Goal: Task Accomplishment & Management: Manage account settings

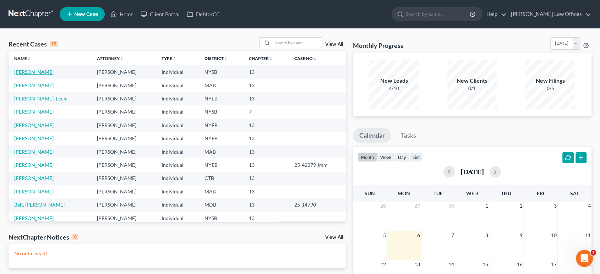
click at [38, 71] on link "[PERSON_NAME]" at bounding box center [33, 72] width 39 height 6
select select "10"
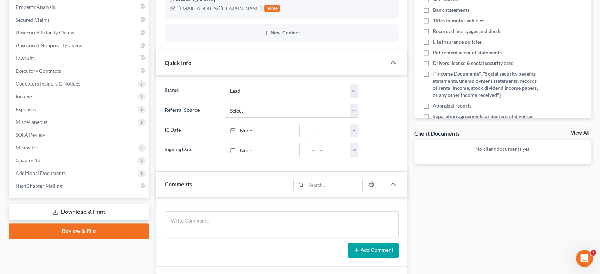
scroll to position [197, 0]
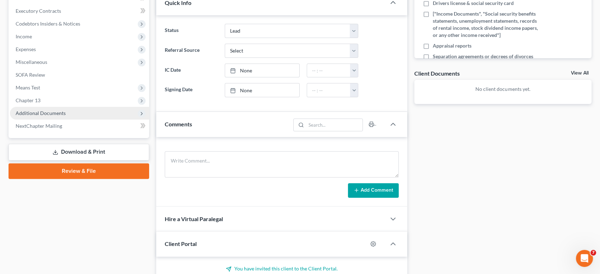
click at [43, 113] on span "Additional Documents" at bounding box center [41, 113] width 50 height 6
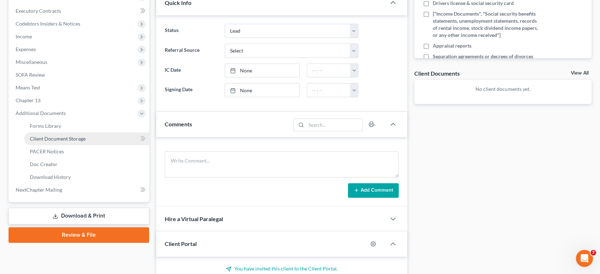
click at [53, 138] on span "Client Document Storage" at bounding box center [58, 139] width 56 height 6
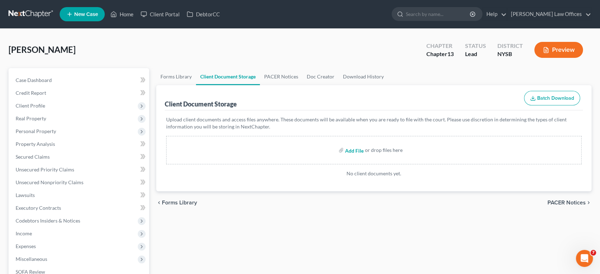
click at [351, 151] on input "file" at bounding box center [353, 150] width 17 height 13
type input "C:\fakepath\credit-report.pdf"
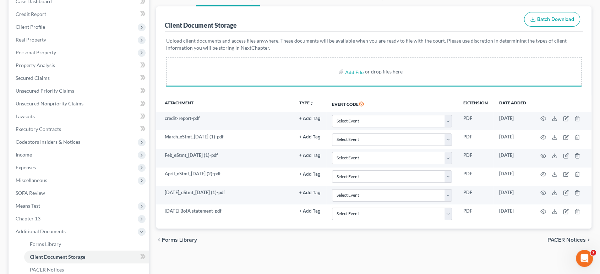
scroll to position [192, 0]
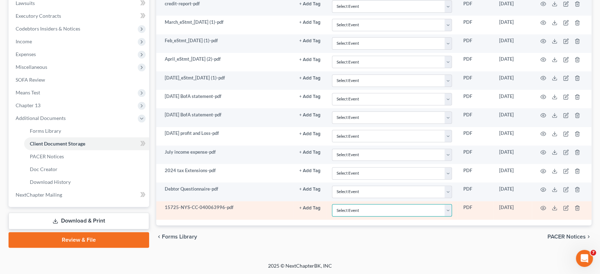
click at [447, 210] on select "Select Event Certificate of Credit Counseling Chapter 13 Calculation of Disposa…" at bounding box center [392, 210] width 120 height 12
select select "0"
click at [332, 204] on select "Select Event Certificate of Credit Counseling Chapter 13 Calculation of Disposa…" at bounding box center [392, 210] width 120 height 12
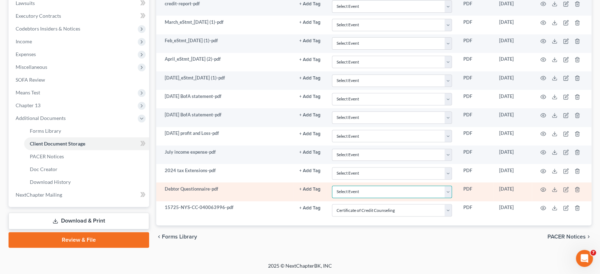
click at [449, 189] on select "Select Event Certificate of Credit Counseling Chapter 13 Calculation of Disposa…" at bounding box center [392, 192] width 120 height 12
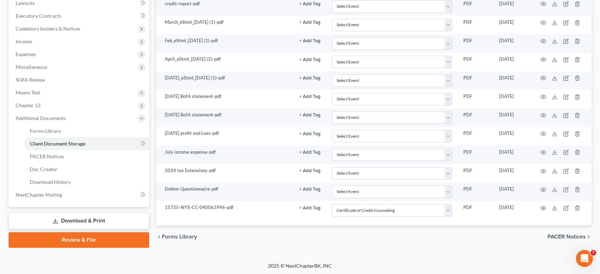
click at [431, 261] on div "[PERSON_NAME] Upgraded Chapter Chapter 13 Status Lead District NYSB Preview Pet…" at bounding box center [300, 50] width 600 height 426
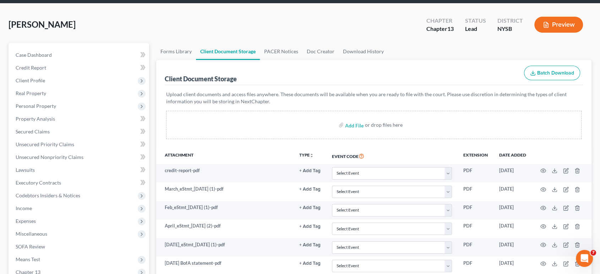
scroll to position [0, 0]
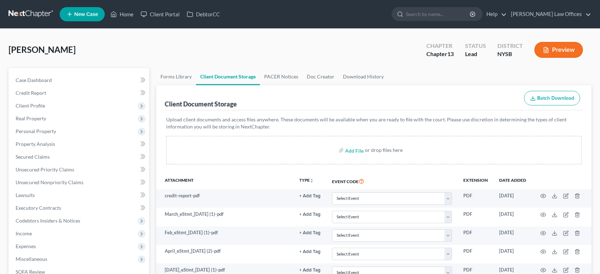
select select "0"
click at [126, 16] on link "Home" at bounding box center [122, 14] width 30 height 13
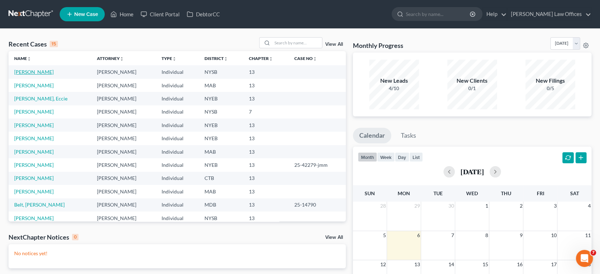
click at [38, 73] on link "[PERSON_NAME]" at bounding box center [33, 72] width 39 height 6
select select "10"
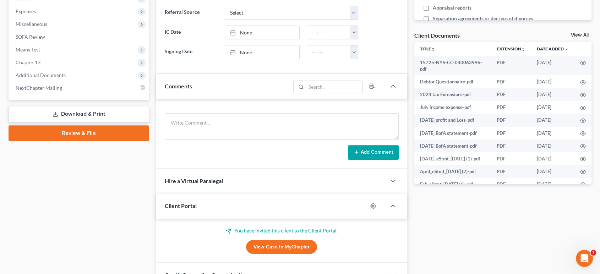
scroll to position [181, 0]
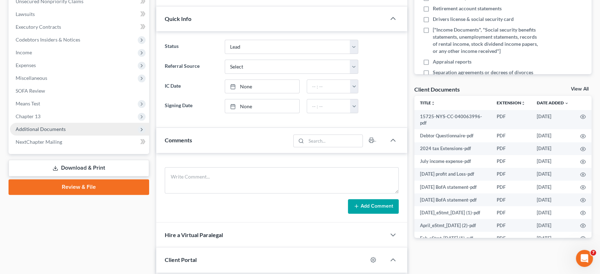
click at [55, 127] on span "Additional Documents" at bounding box center [41, 129] width 50 height 6
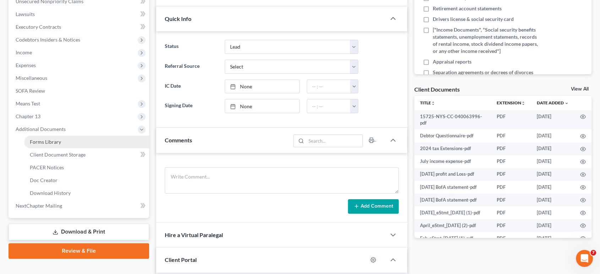
click at [56, 141] on span "Forms Library" at bounding box center [45, 142] width 31 height 6
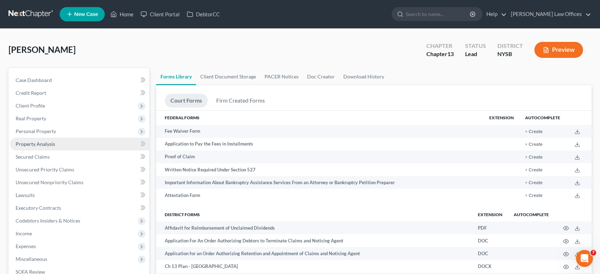
scroll to position [192, 0]
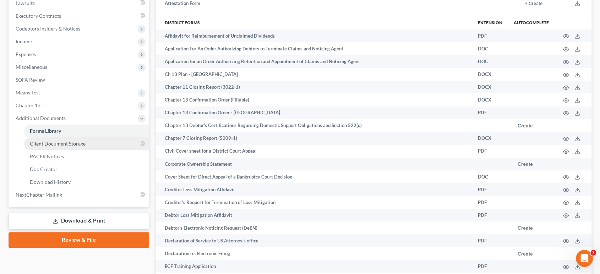
click at [58, 142] on span "Client Document Storage" at bounding box center [58, 144] width 56 height 6
select select "0"
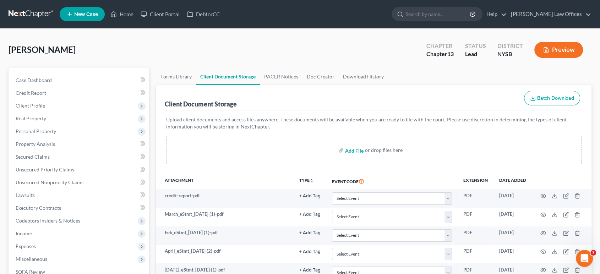
click at [355, 153] on input "file" at bounding box center [353, 150] width 17 height 13
type input "C:\fakepath\July_eStmt_[DATE] 2.pdf"
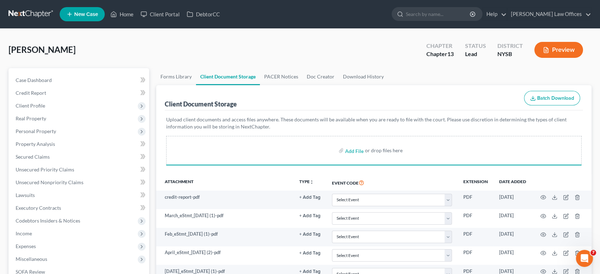
select select "0"
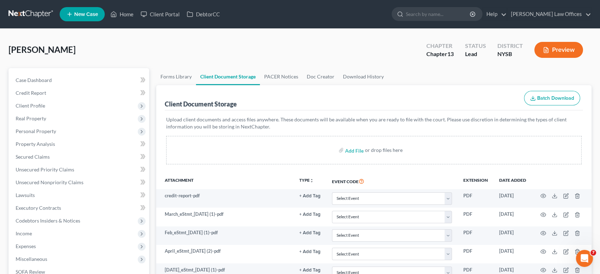
select select "0"
